Goal: Task Accomplishment & Management: Manage account settings

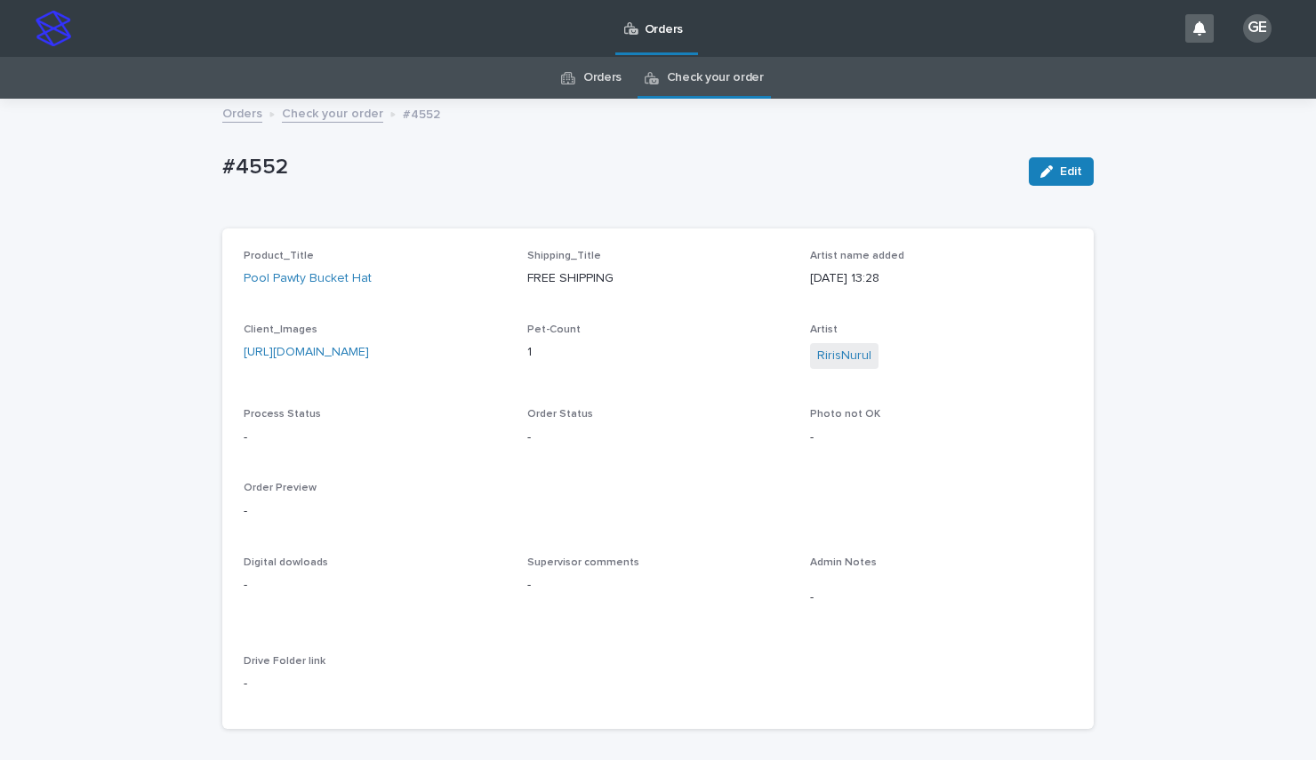
scroll to position [57, 0]
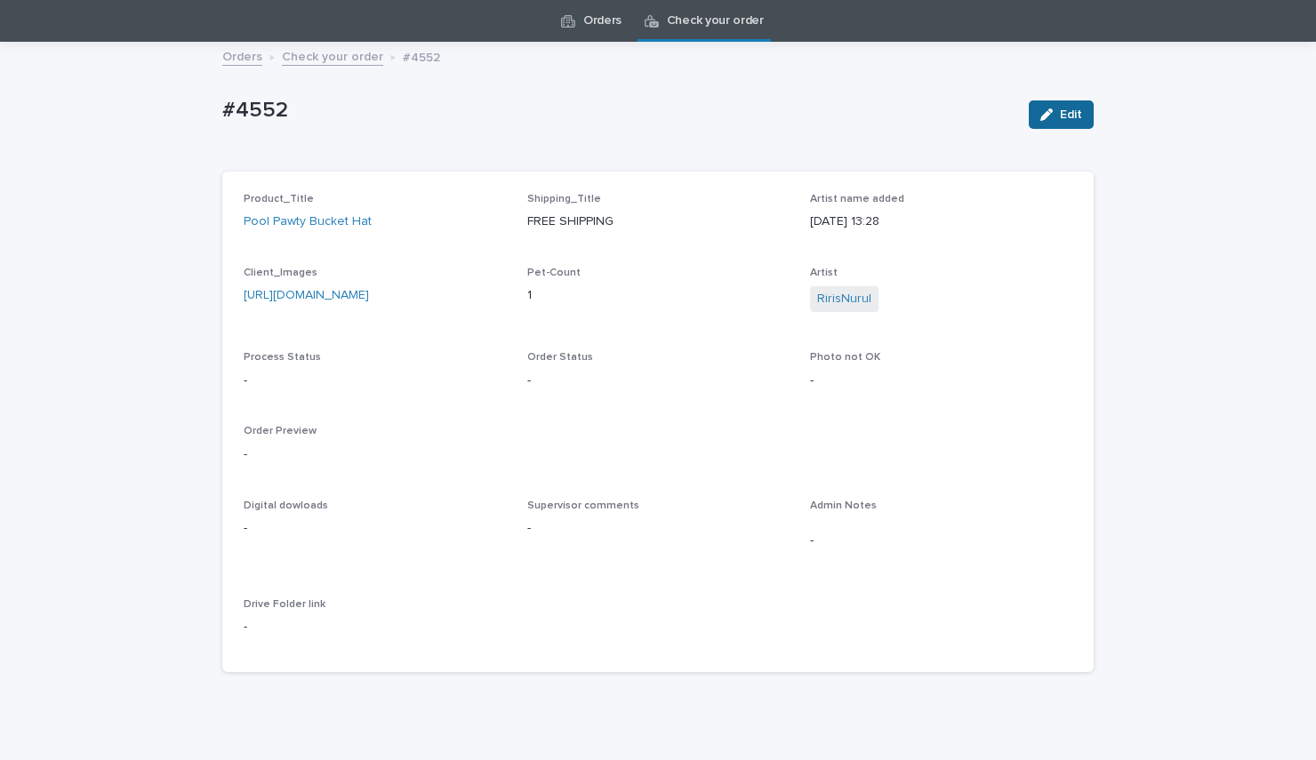
click at [1079, 116] on button "Edit" at bounding box center [1061, 114] width 65 height 28
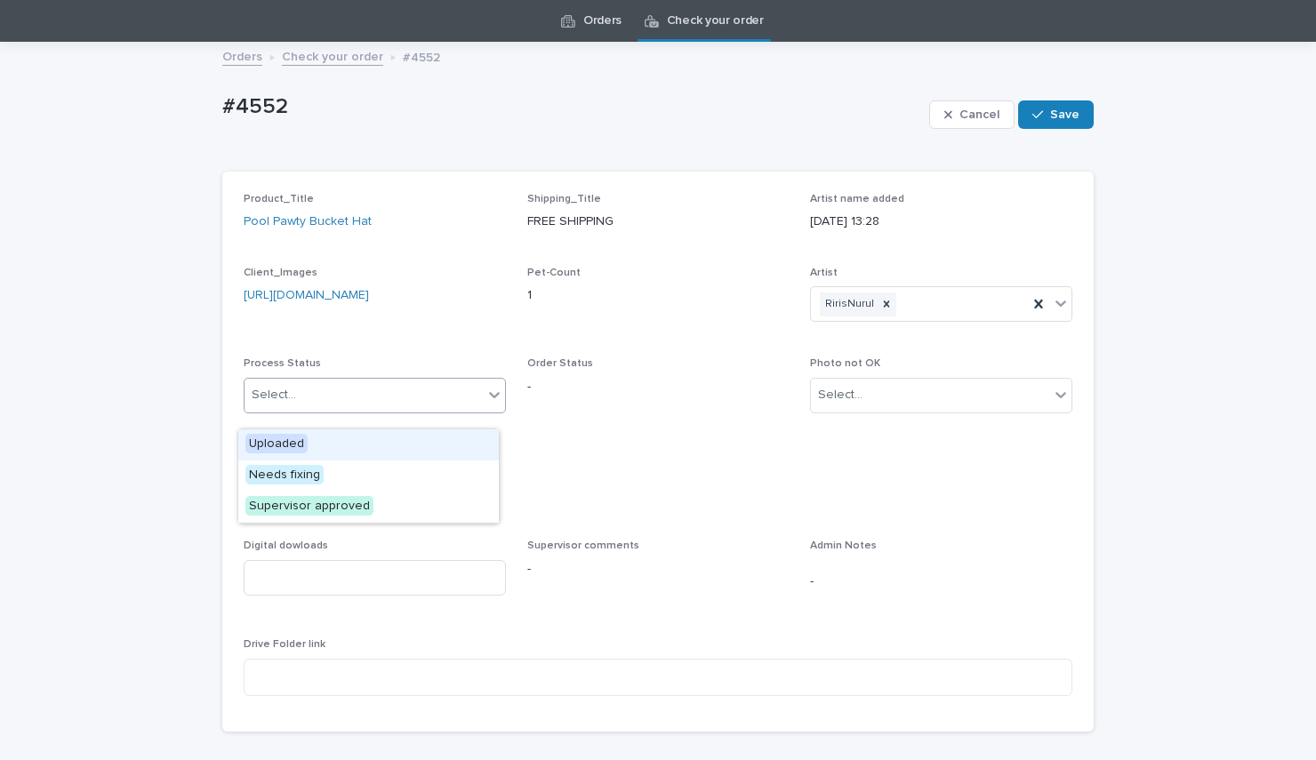
click at [320, 407] on div "Select..." at bounding box center [364, 395] width 238 height 29
click at [303, 445] on span "Uploaded" at bounding box center [276, 444] width 62 height 20
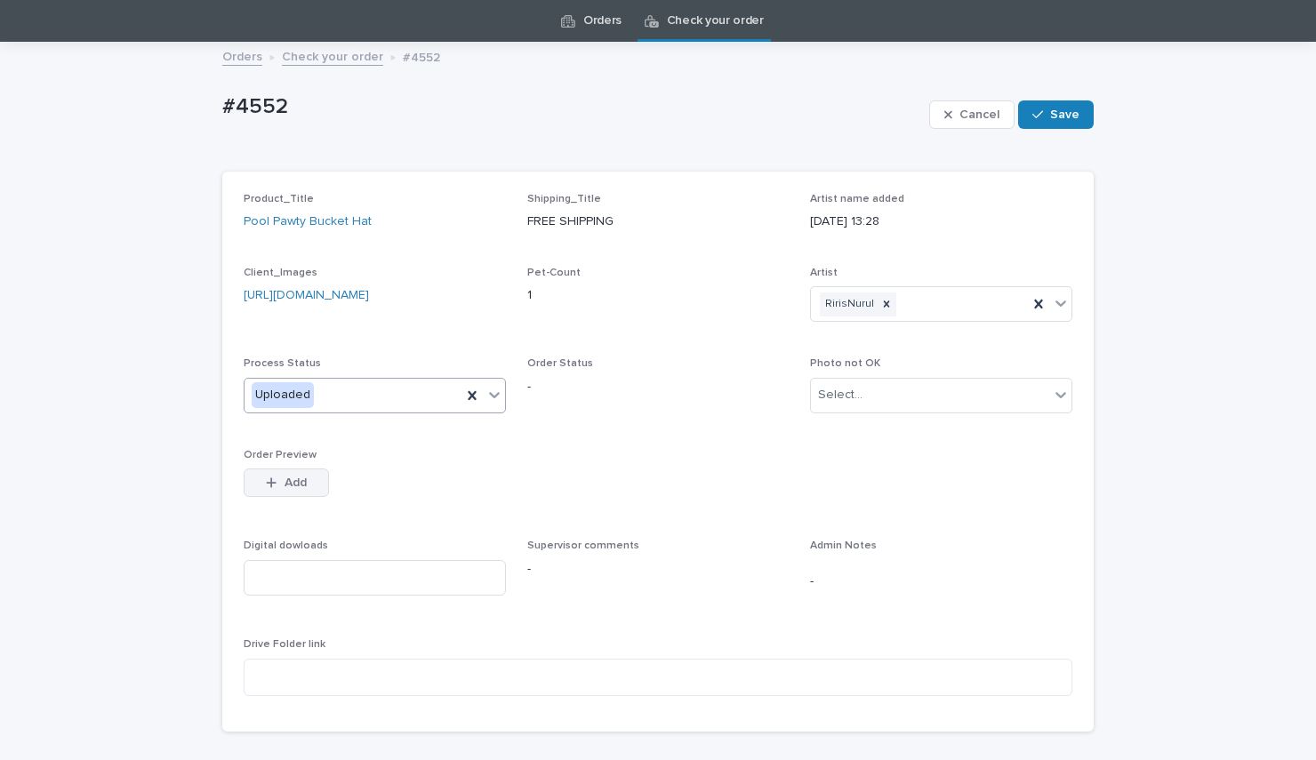
click at [293, 497] on button "Add" at bounding box center [286, 483] width 85 height 28
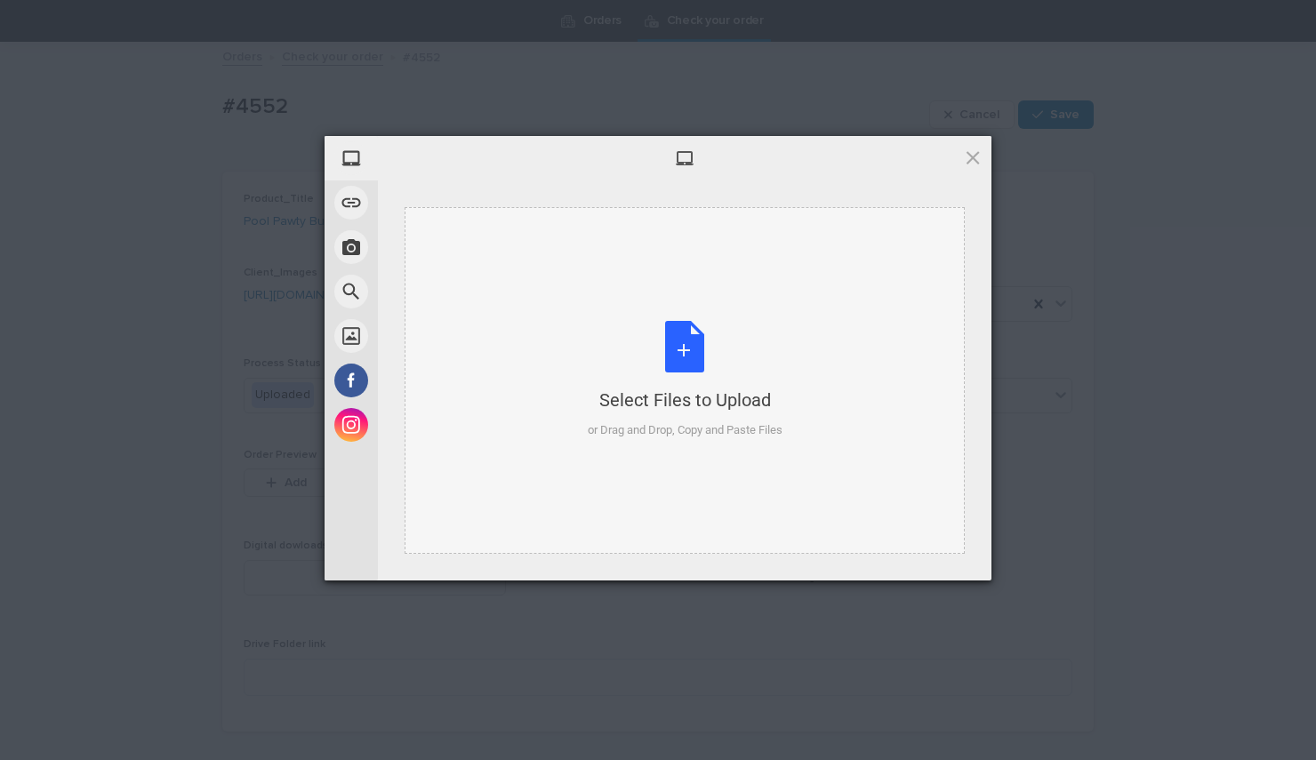
click at [567, 384] on div "Select Files to Upload or Drag and Drop, Copy and Paste Files" at bounding box center [685, 380] width 560 height 347
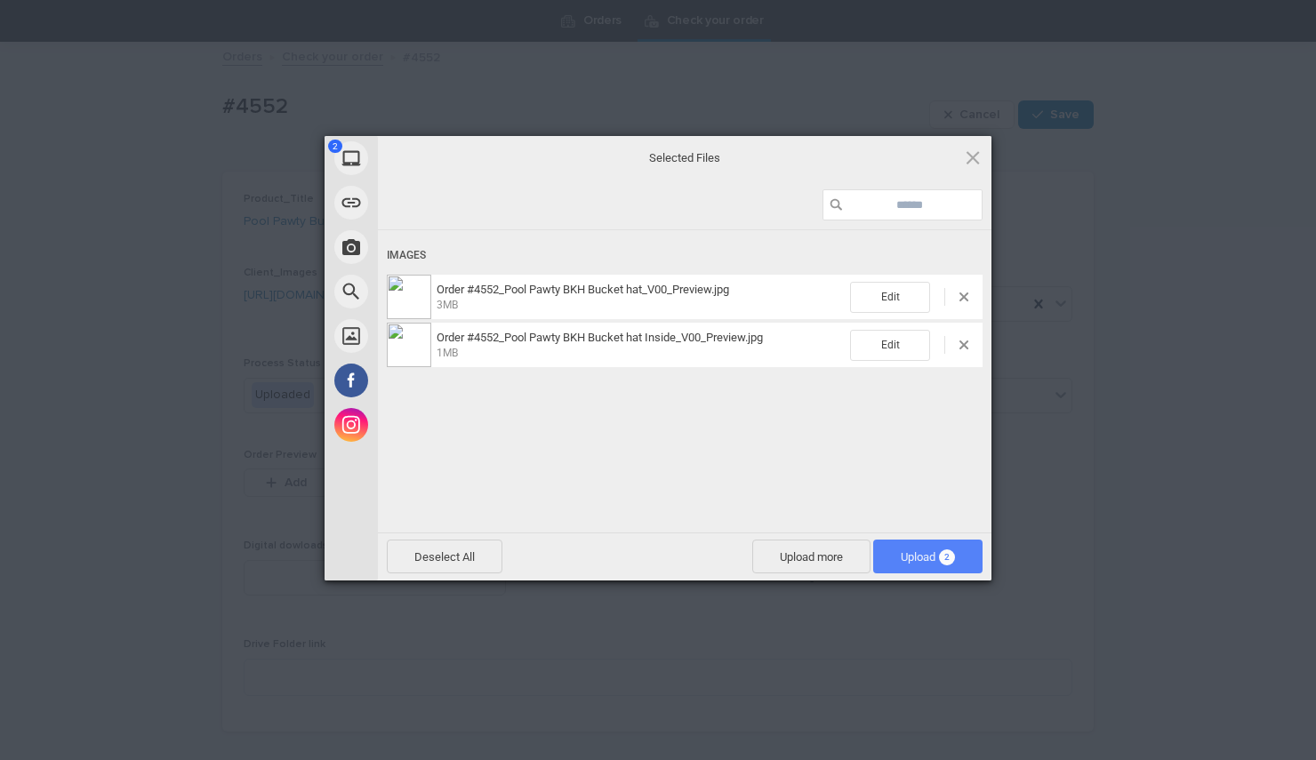
click at [911, 559] on span "Upload 2" at bounding box center [928, 556] width 54 height 13
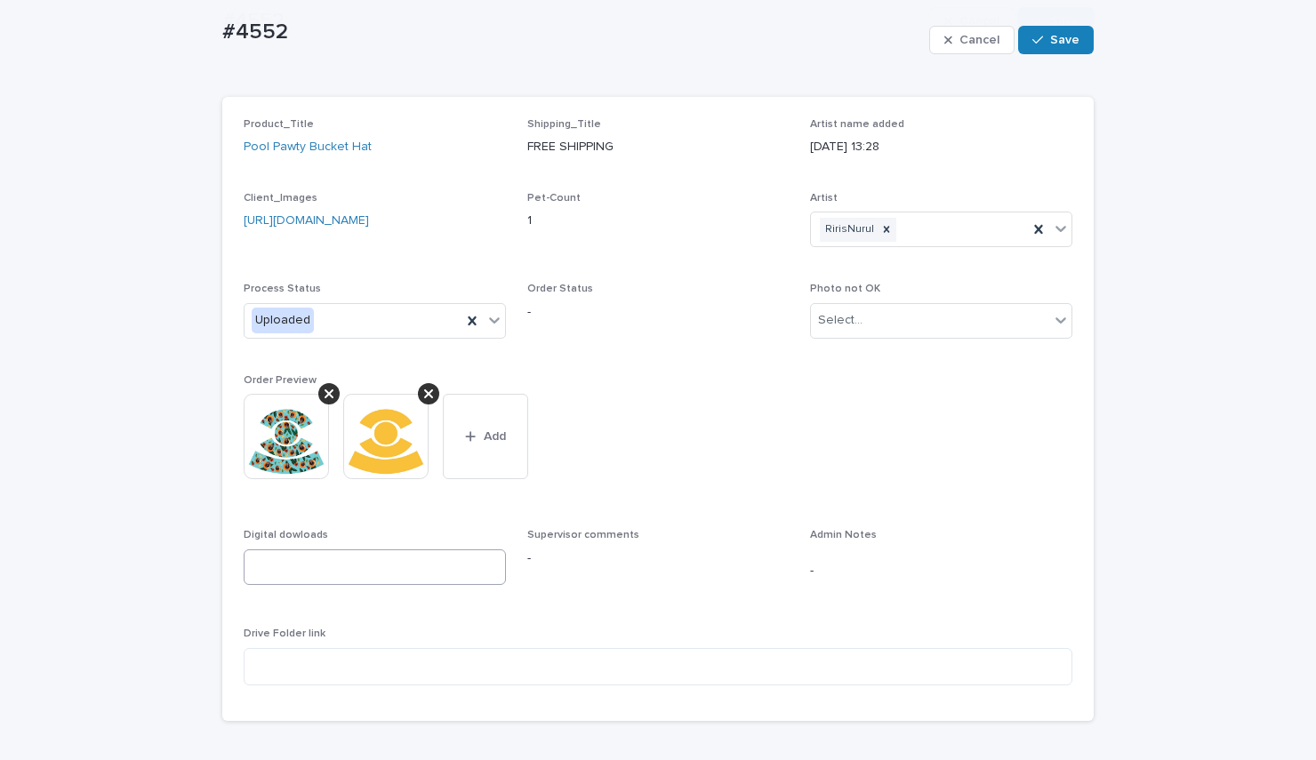
scroll to position [250, 0]
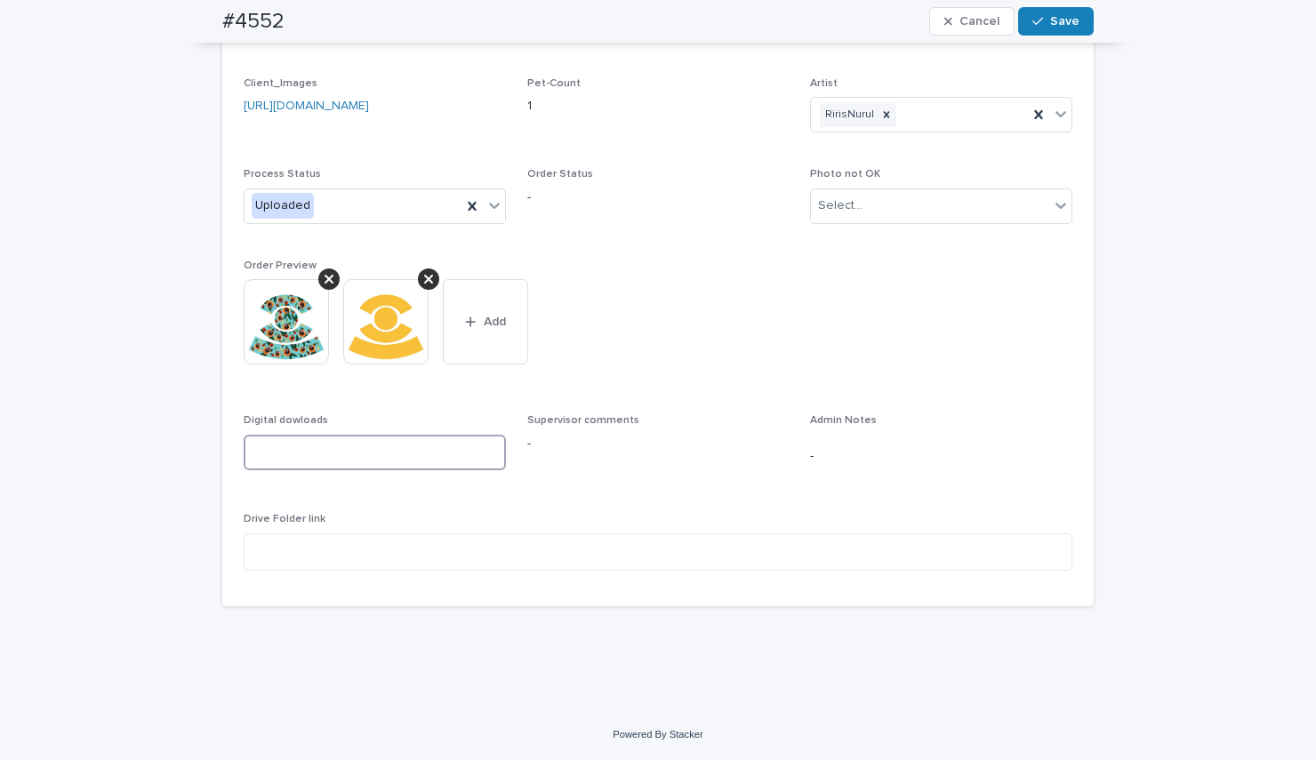
click at [293, 455] on input at bounding box center [375, 453] width 262 height 36
click at [296, 557] on textarea at bounding box center [658, 552] width 829 height 37
paste textarea "**********"
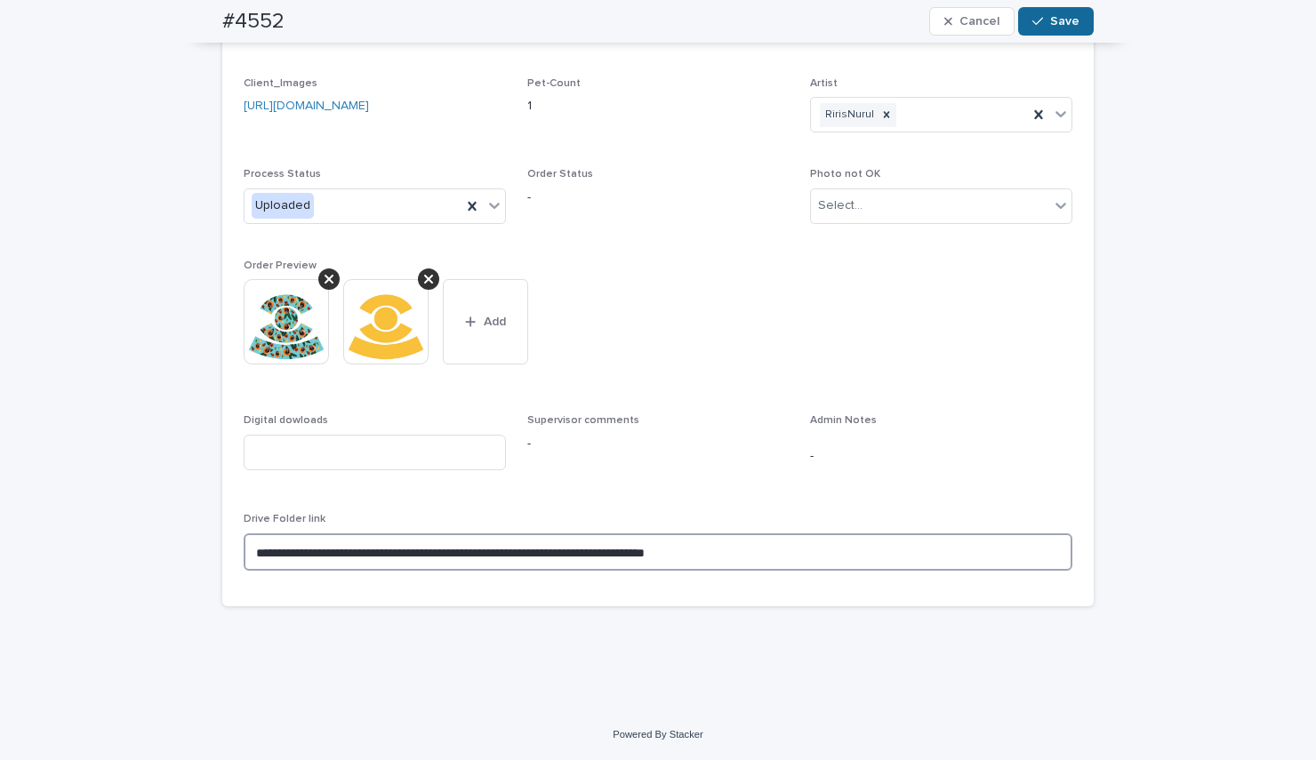
type textarea "**********"
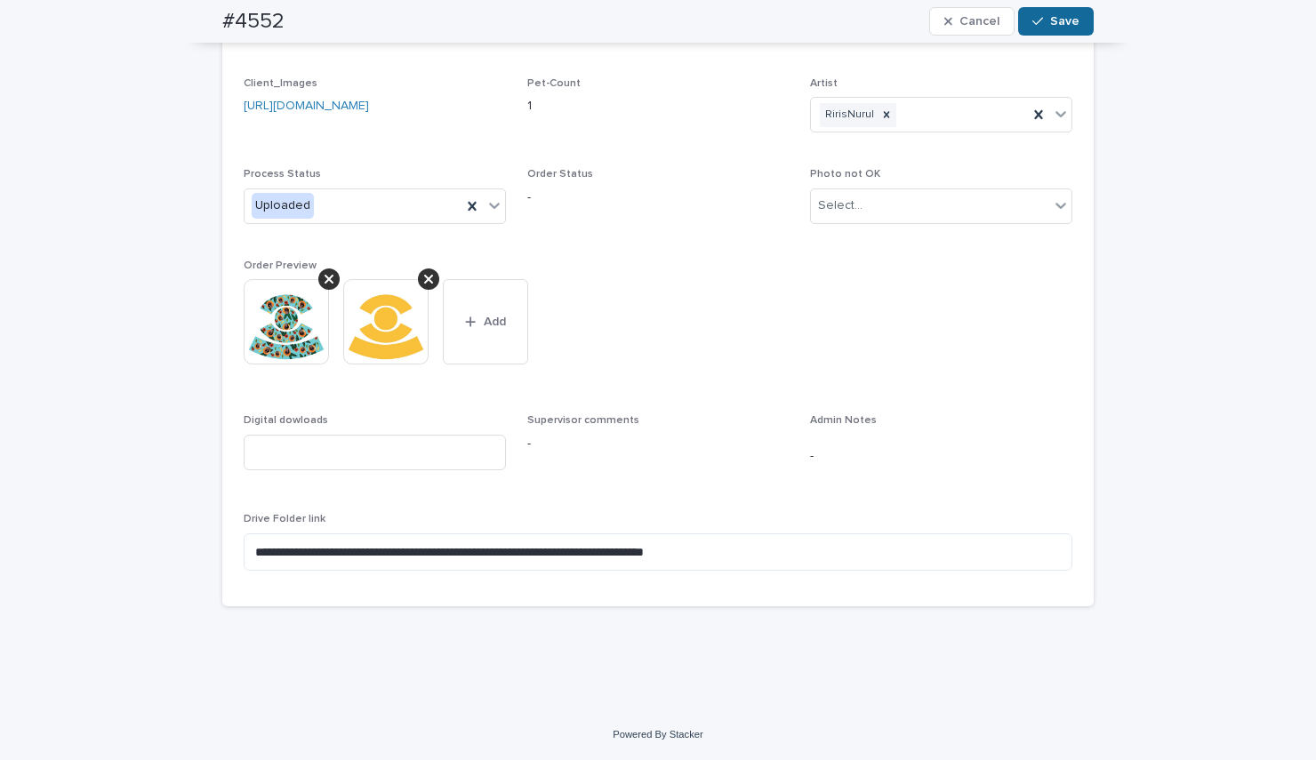
click at [1051, 22] on span "Save" at bounding box center [1064, 21] width 29 height 12
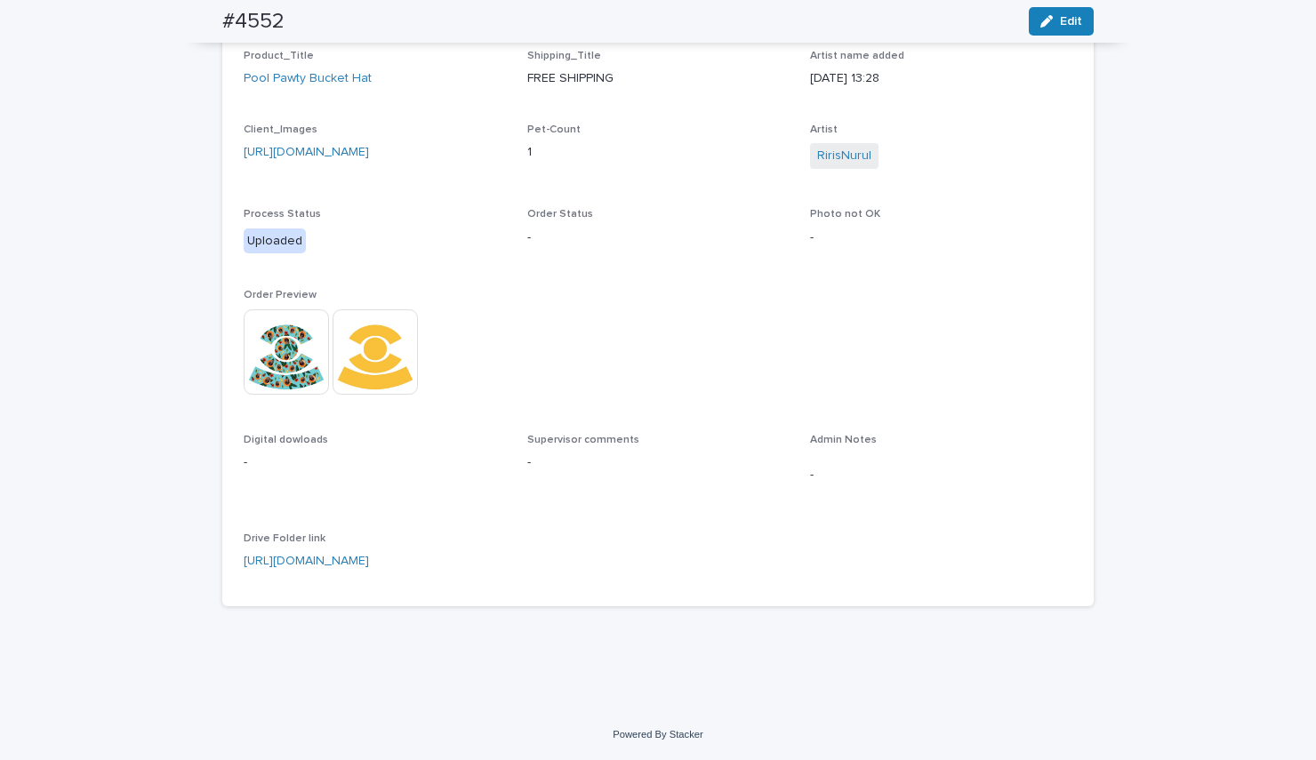
scroll to position [0, 0]
